Goal: Information Seeking & Learning: Find specific fact

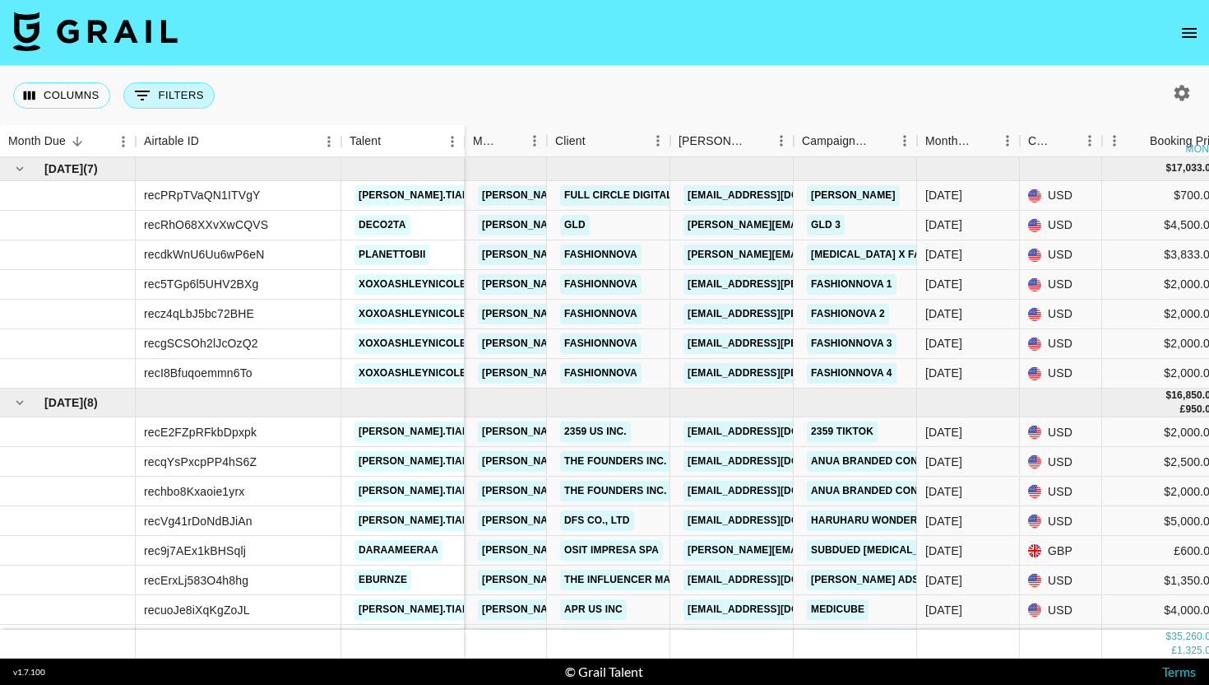
click at [164, 86] on button "0 Filters" at bounding box center [168, 95] width 91 height 26
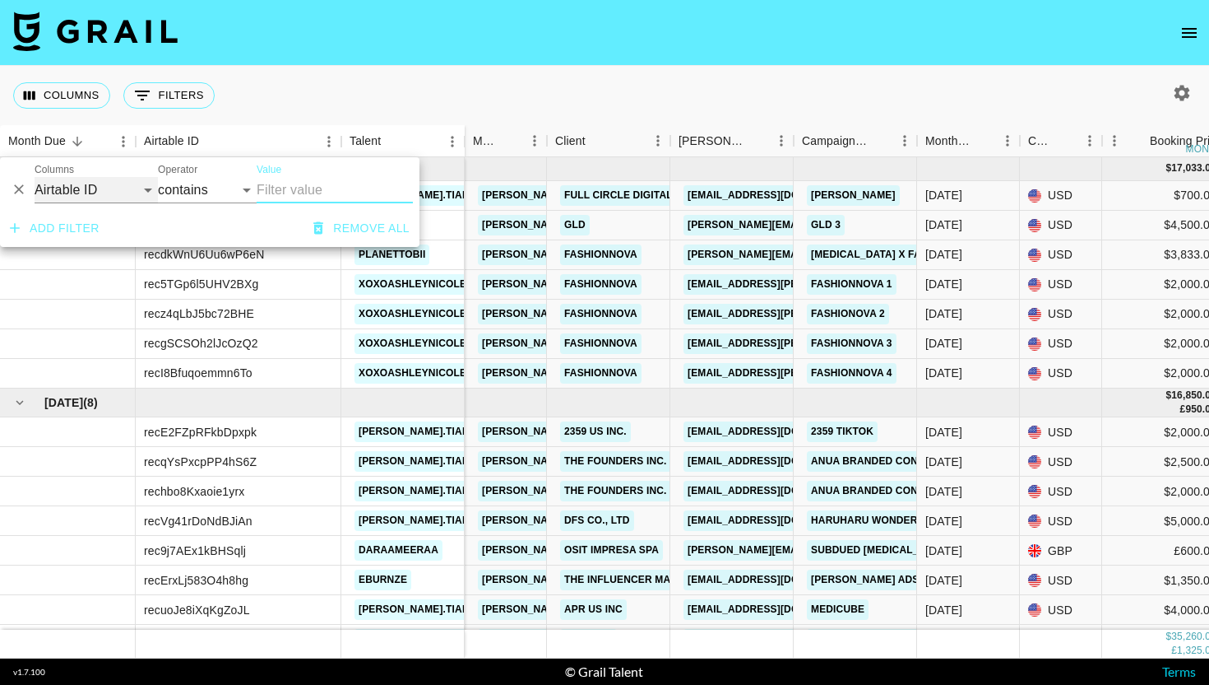
click at [86, 198] on select "Airtable ID Talent Grail Platform ID Manager Client [PERSON_NAME] Campaign (Typ…" at bounding box center [96, 190] width 123 height 26
select select "managerIds"
click at [35, 177] on select "Airtable ID Talent Grail Platform ID Manager Client [PERSON_NAME] Campaign (Typ…" at bounding box center [96, 190] width 123 height 26
select select "is"
click at [310, 186] on input "Value" at bounding box center [368, 190] width 222 height 26
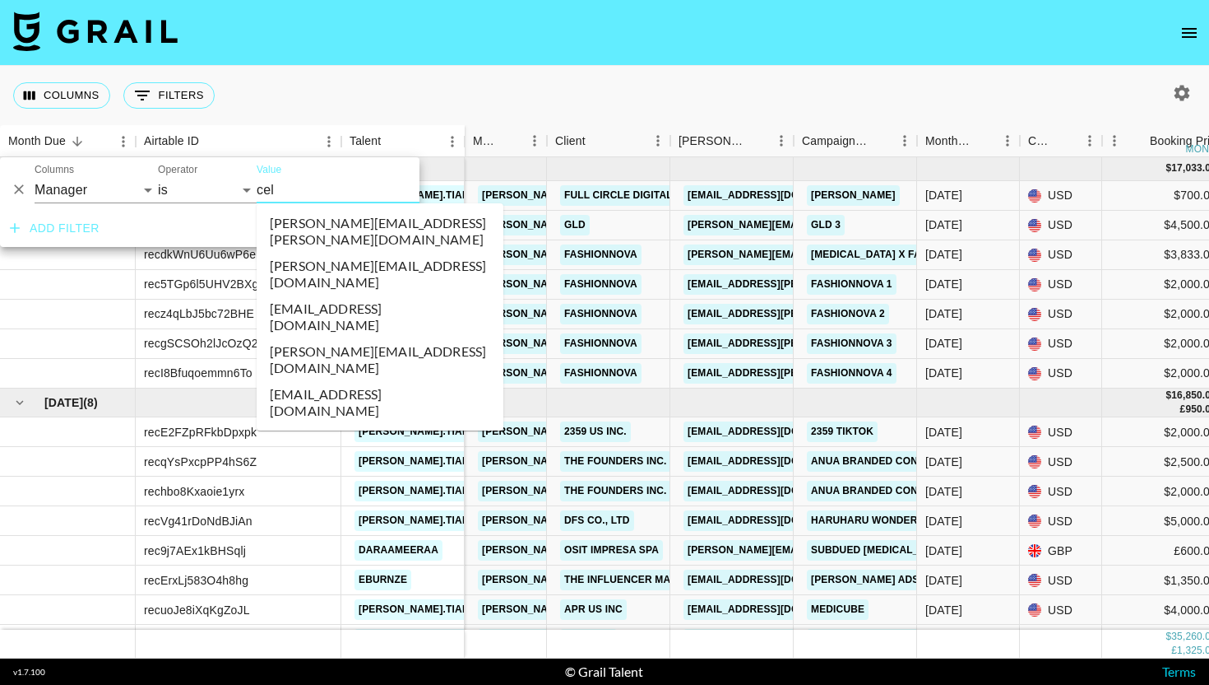
type input "cele"
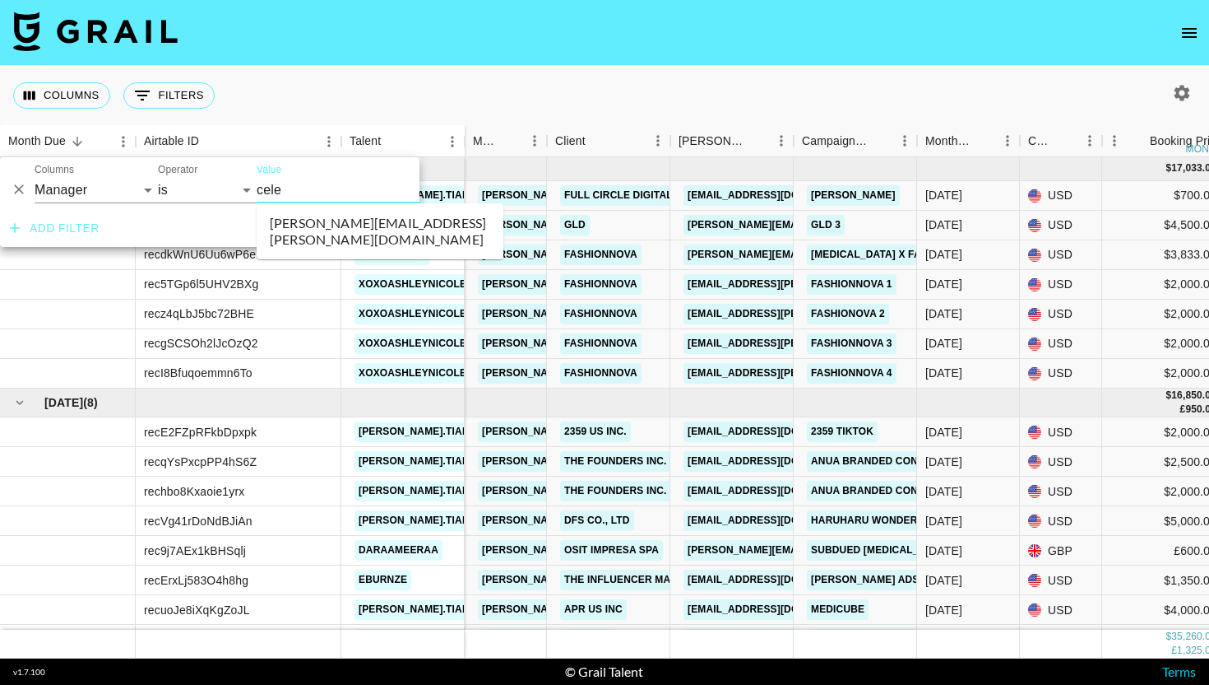
click at [314, 217] on li "[PERSON_NAME][EMAIL_ADDRESS][PERSON_NAME][DOMAIN_NAME]" at bounding box center [380, 231] width 247 height 43
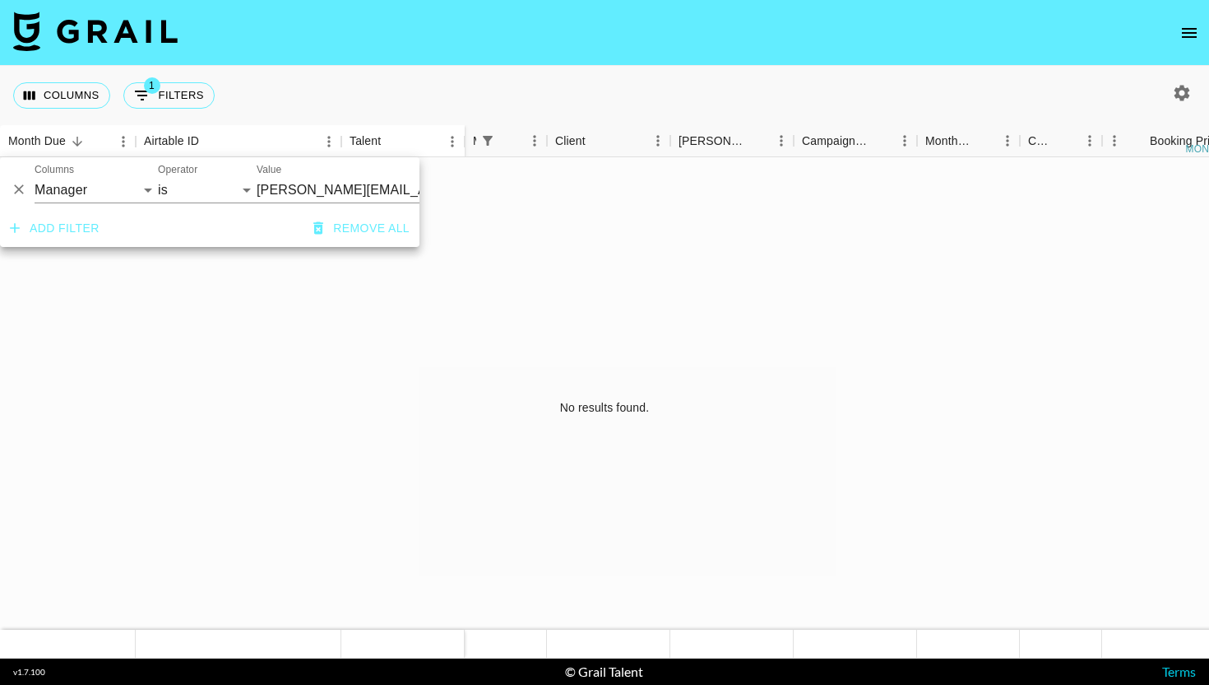
click at [1183, 84] on icon "button" at bounding box center [1182, 93] width 20 height 20
select select "[DATE]"
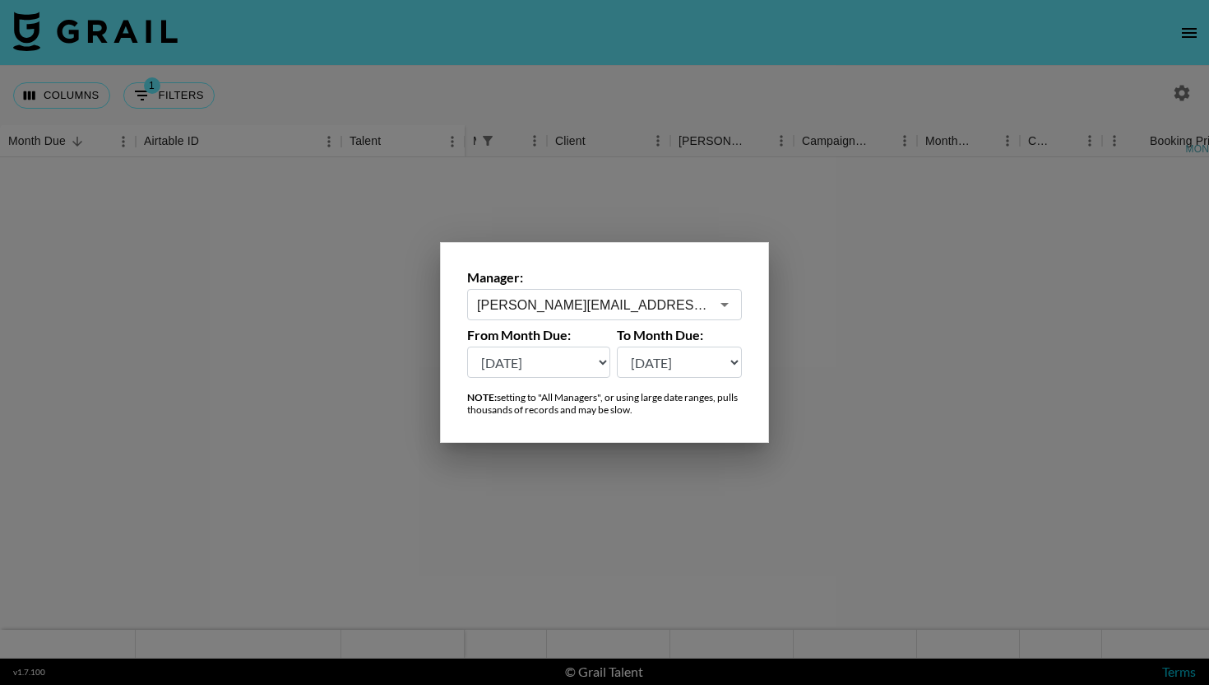
click at [590, 310] on input "[PERSON_NAME][EMAIL_ADDRESS][DOMAIN_NAME]" at bounding box center [593, 304] width 233 height 19
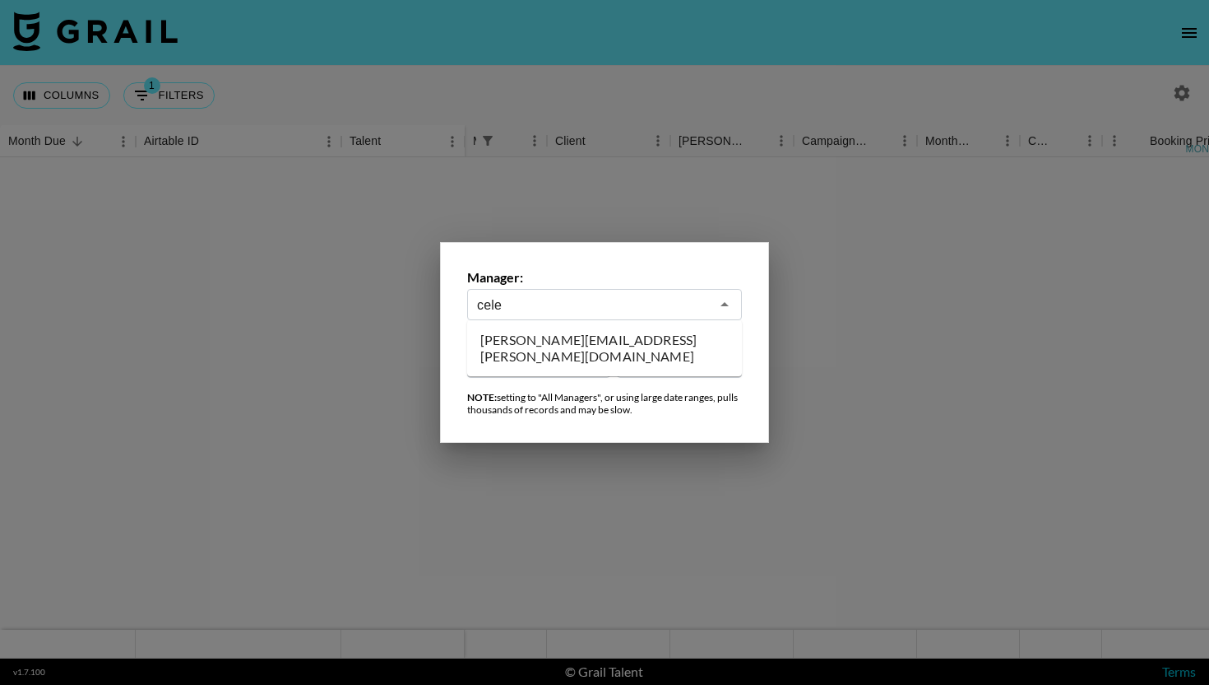
click at [600, 341] on li "[PERSON_NAME][EMAIL_ADDRESS][PERSON_NAME][DOMAIN_NAME]" at bounding box center [604, 348] width 275 height 43
type input "[PERSON_NAME][EMAIL_ADDRESS][PERSON_NAME][DOMAIN_NAME]"
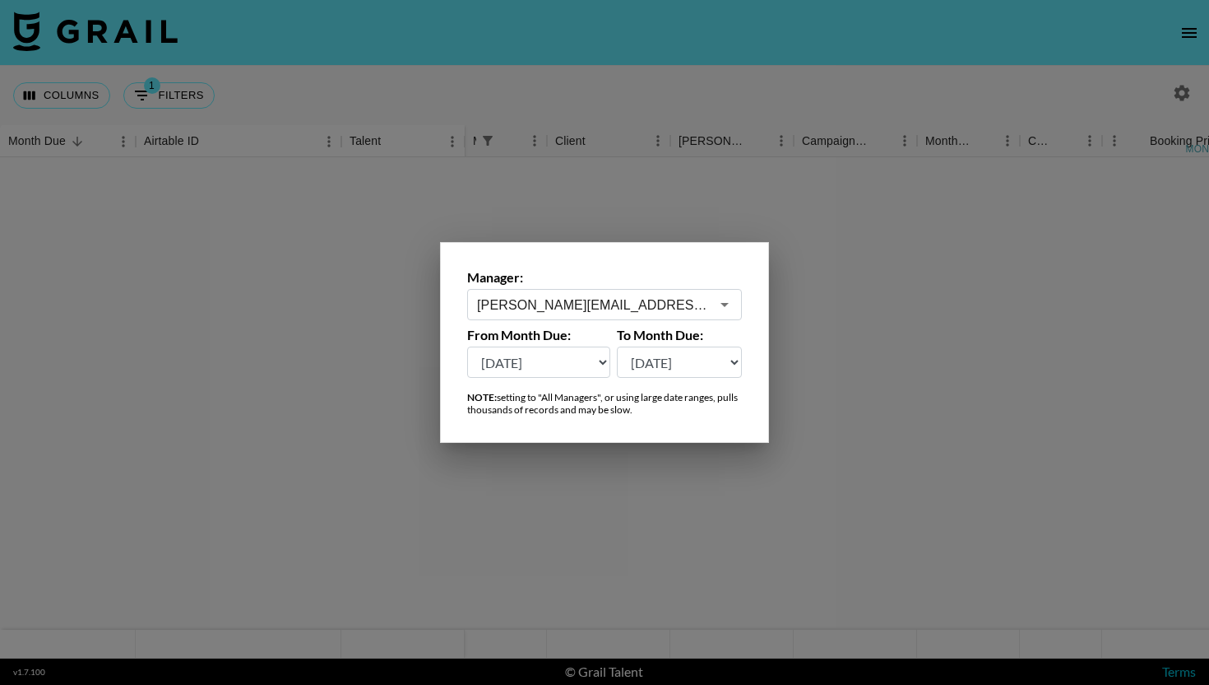
click at [880, 323] on div at bounding box center [604, 342] width 1209 height 685
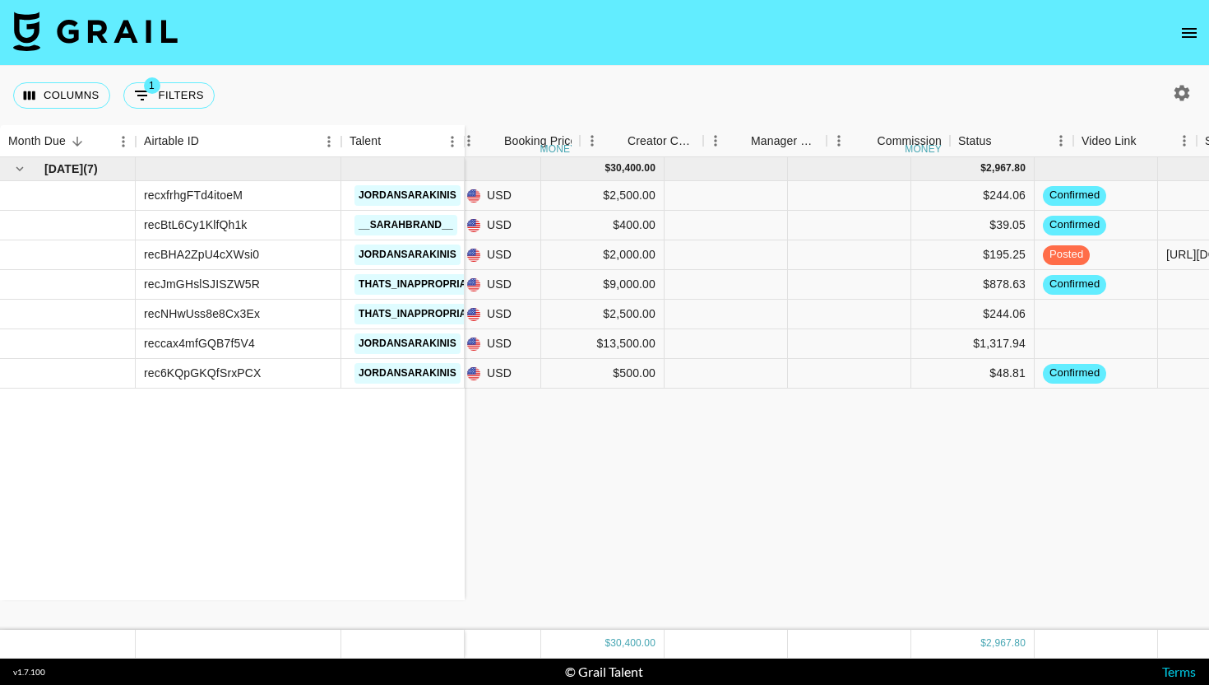
scroll to position [0, 676]
